Goal: Task Accomplishment & Management: Manage account settings

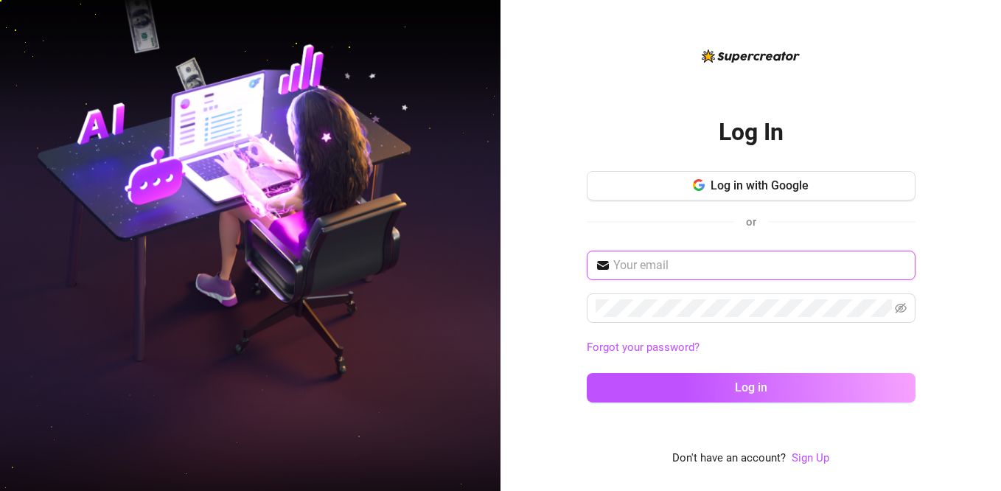
click at [635, 265] on input "text" at bounding box center [761, 266] width 294 height 18
type input "[EMAIL_ADDRESS][DOMAIN_NAME]"
click at [587, 373] on button "Log in" at bounding box center [751, 387] width 329 height 29
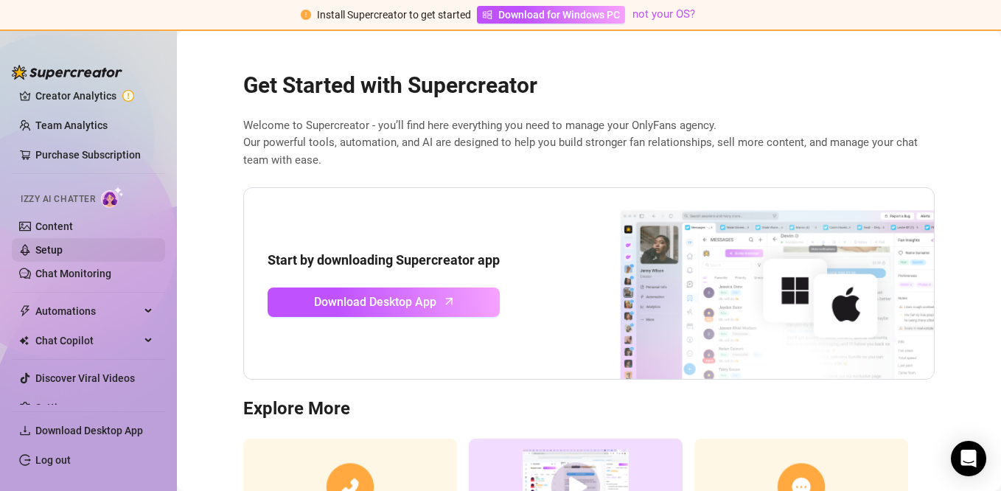
scroll to position [59, 0]
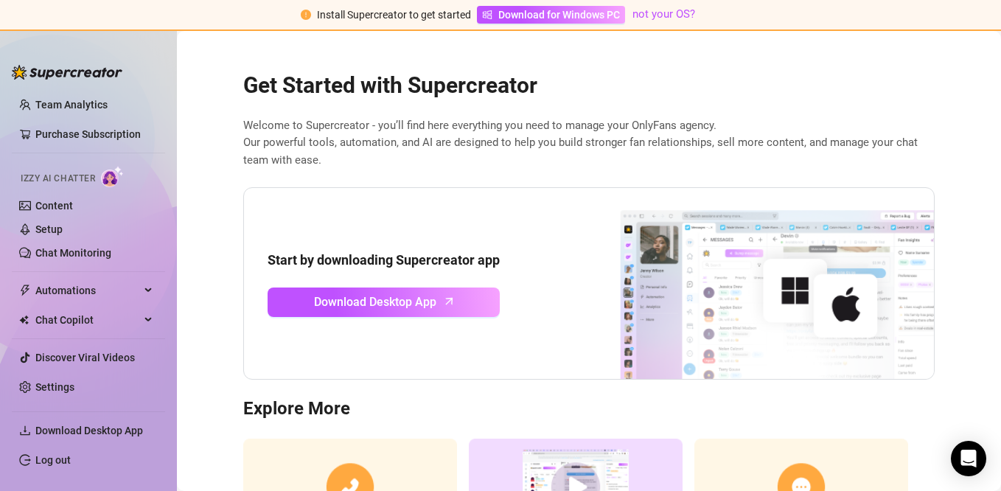
click at [305, 15] on icon "exclamation-circle" at bounding box center [306, 15] width 10 height 10
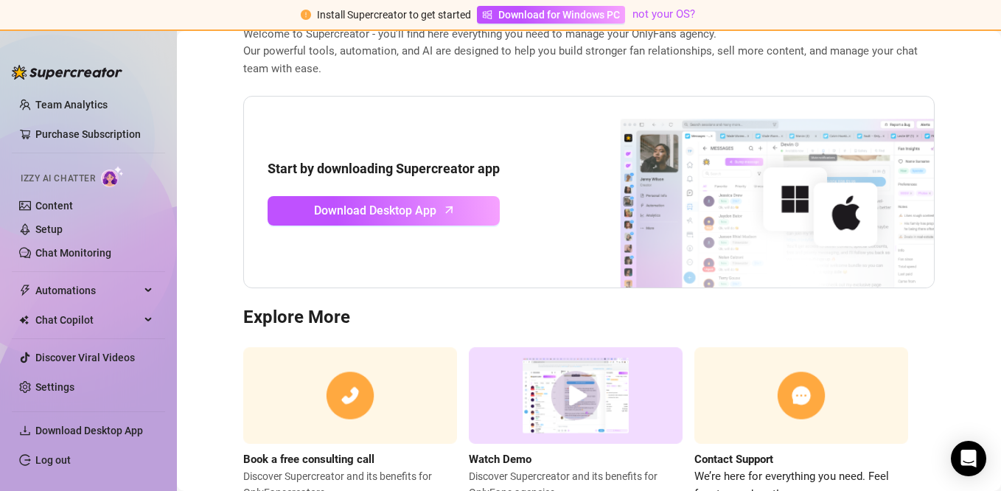
scroll to position [74, 0]
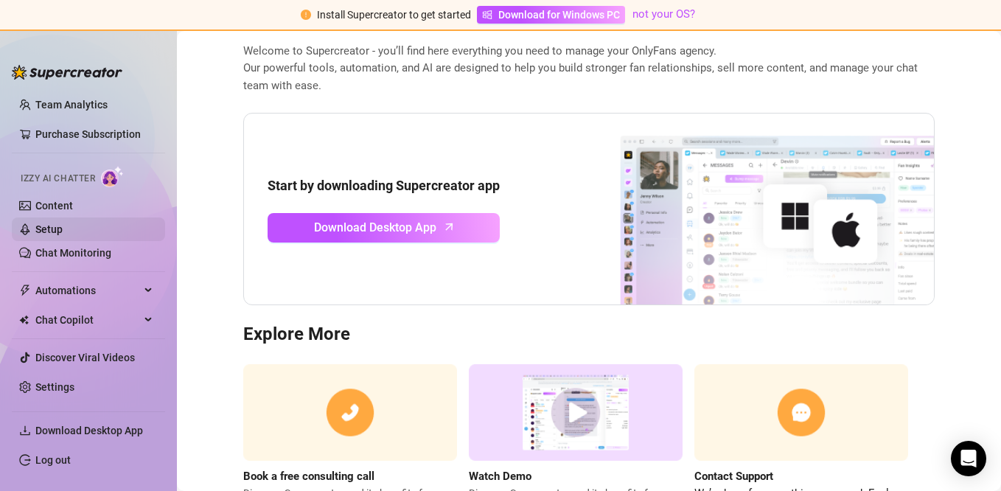
click at [48, 229] on link "Setup" at bounding box center [48, 229] width 27 height 12
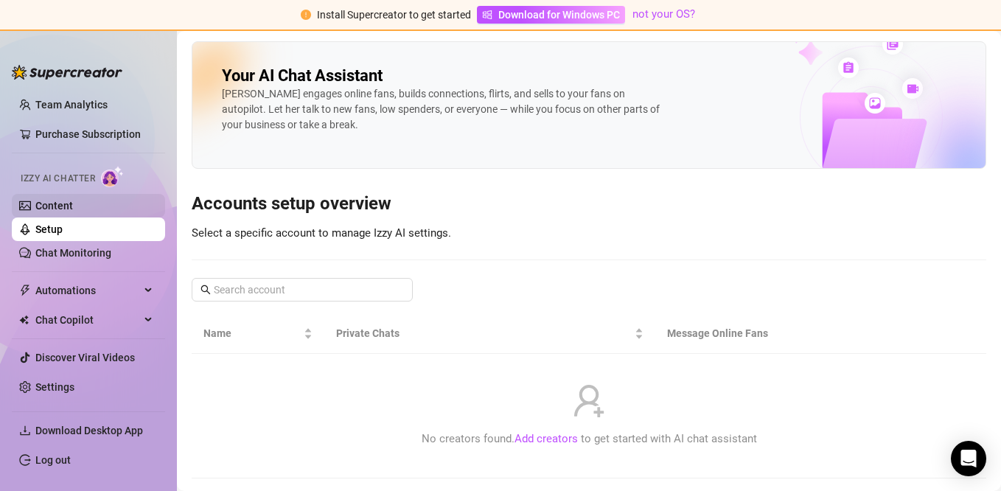
click at [52, 206] on link "Content" at bounding box center [54, 206] width 38 height 12
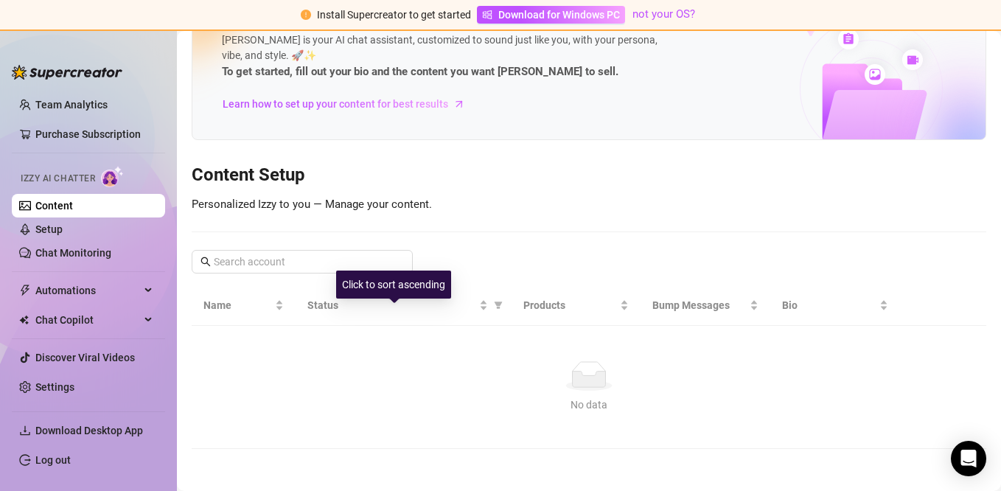
scroll to position [56, 0]
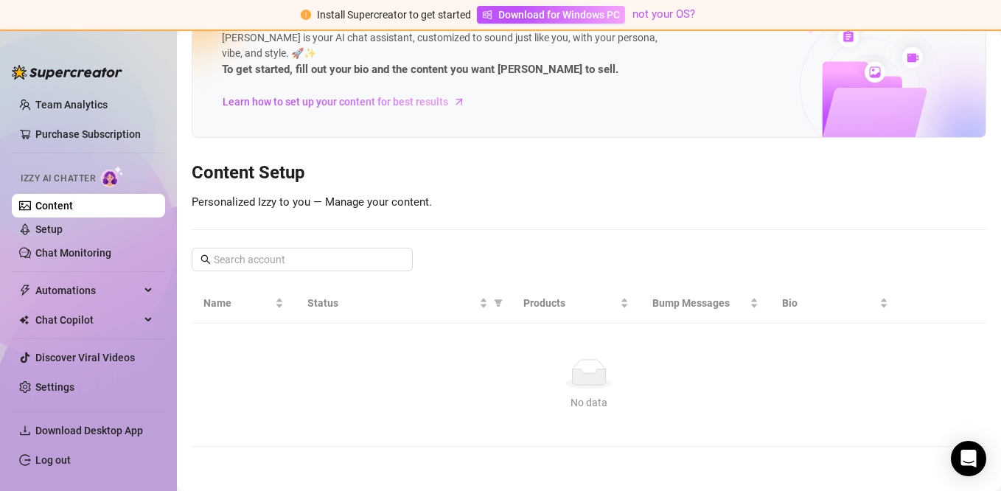
click at [73, 212] on link "Content" at bounding box center [54, 206] width 38 height 12
click at [58, 232] on link "Setup" at bounding box center [48, 229] width 27 height 12
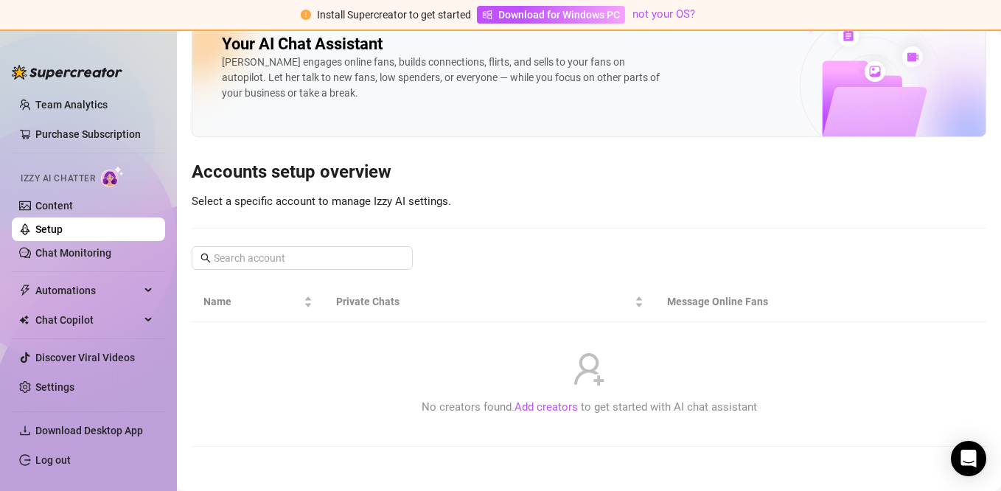
scroll to position [32, 0]
click at [524, 406] on link "Add creators" at bounding box center [546, 406] width 63 height 13
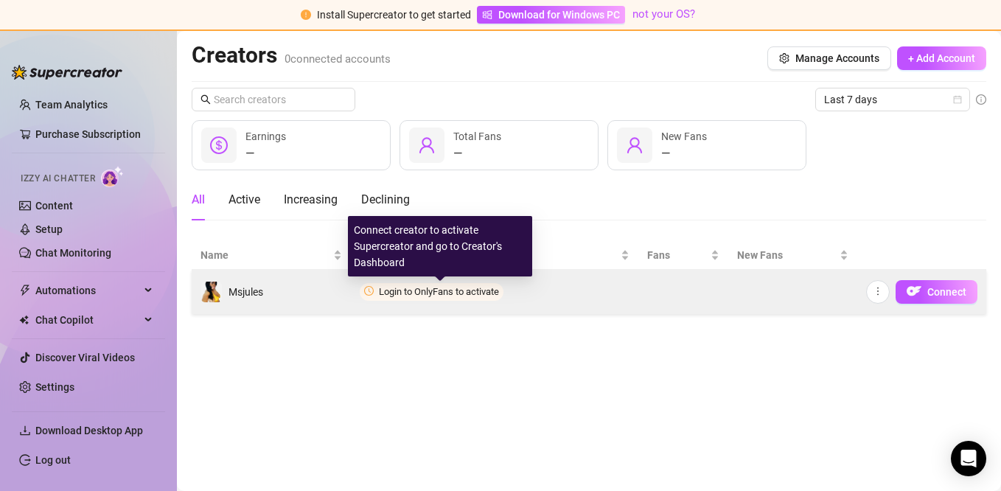
click at [395, 292] on span "Login to OnlyFans to activate" at bounding box center [439, 291] width 120 height 11
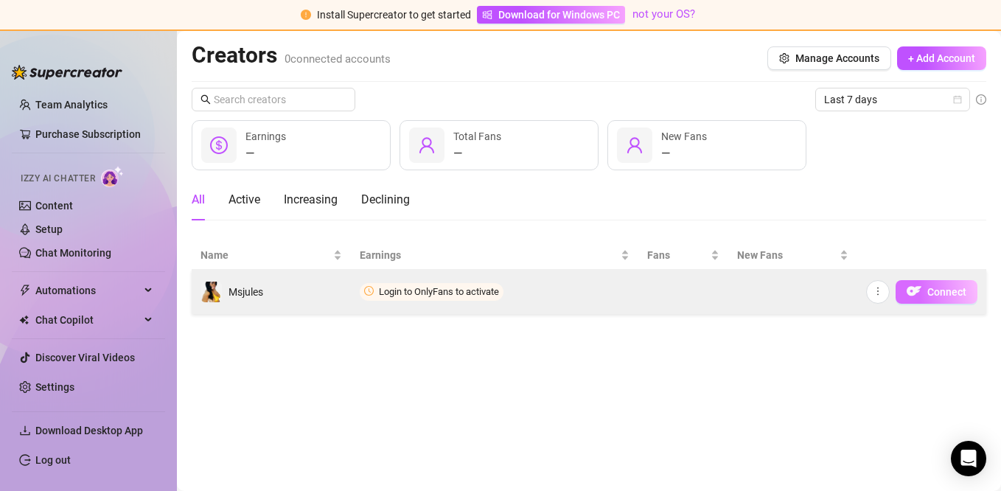
click at [932, 292] on span "Connect" at bounding box center [947, 292] width 39 height 12
click at [911, 292] on img "button" at bounding box center [914, 291] width 15 height 15
click at [883, 296] on icon "more" at bounding box center [878, 291] width 10 height 10
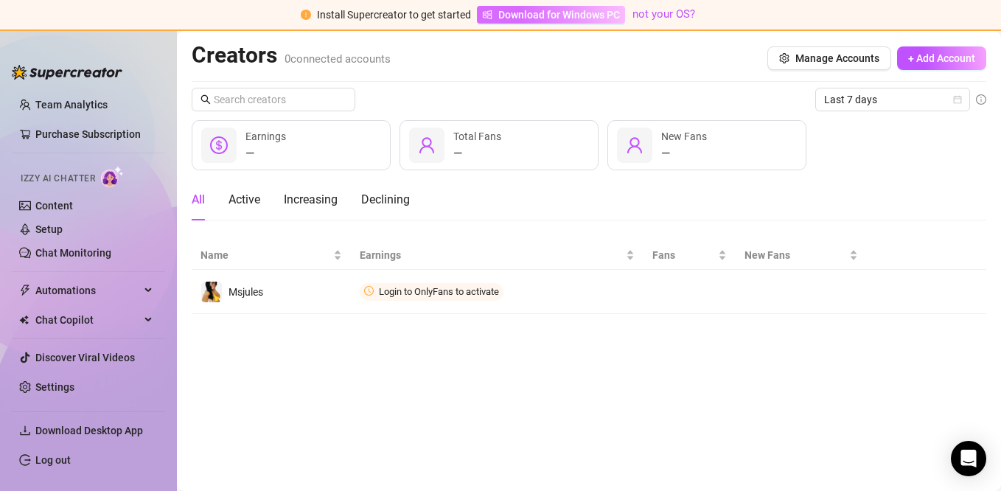
click at [564, 15] on span "Download for Windows PC" at bounding box center [560, 15] width 122 height 16
click at [579, 66] on div "Creators 0 connected accounts Manage Accounts + Add Account" at bounding box center [589, 58] width 795 height 34
click at [369, 292] on icon "clock-circle" at bounding box center [369, 291] width 10 height 10
click at [60, 250] on link "Chat Monitoring" at bounding box center [73, 253] width 76 height 12
click at [102, 429] on span "Download Desktop App" at bounding box center [89, 431] width 108 height 12
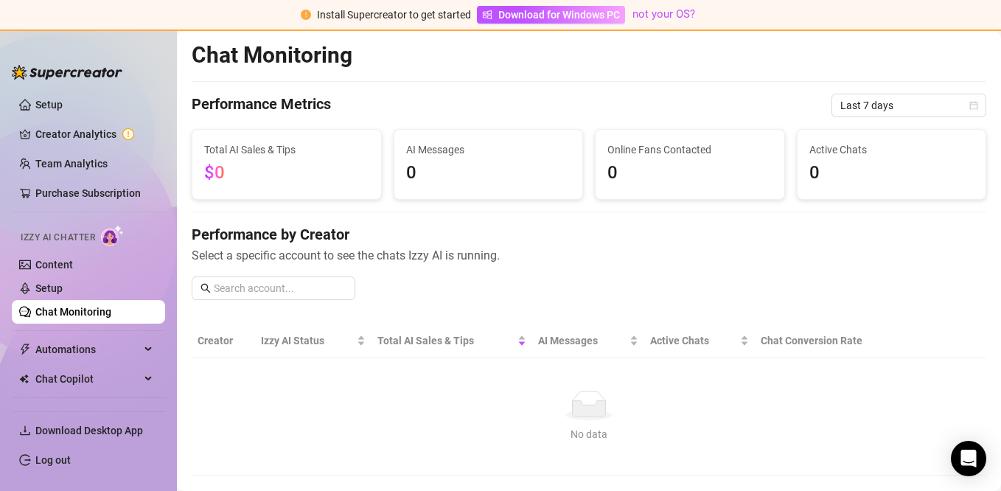
scroll to position [59, 0]
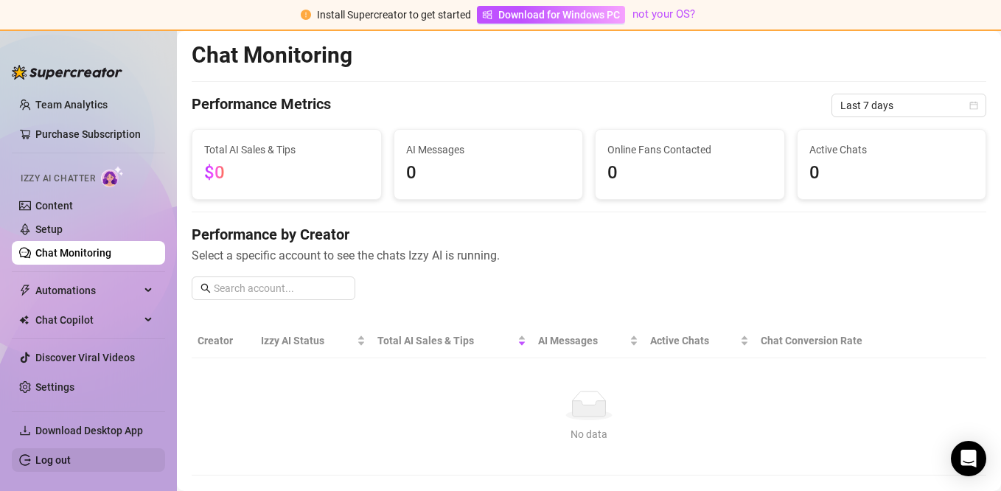
click at [63, 456] on link "Log out" at bounding box center [52, 460] width 35 height 12
